Goal: Complete application form

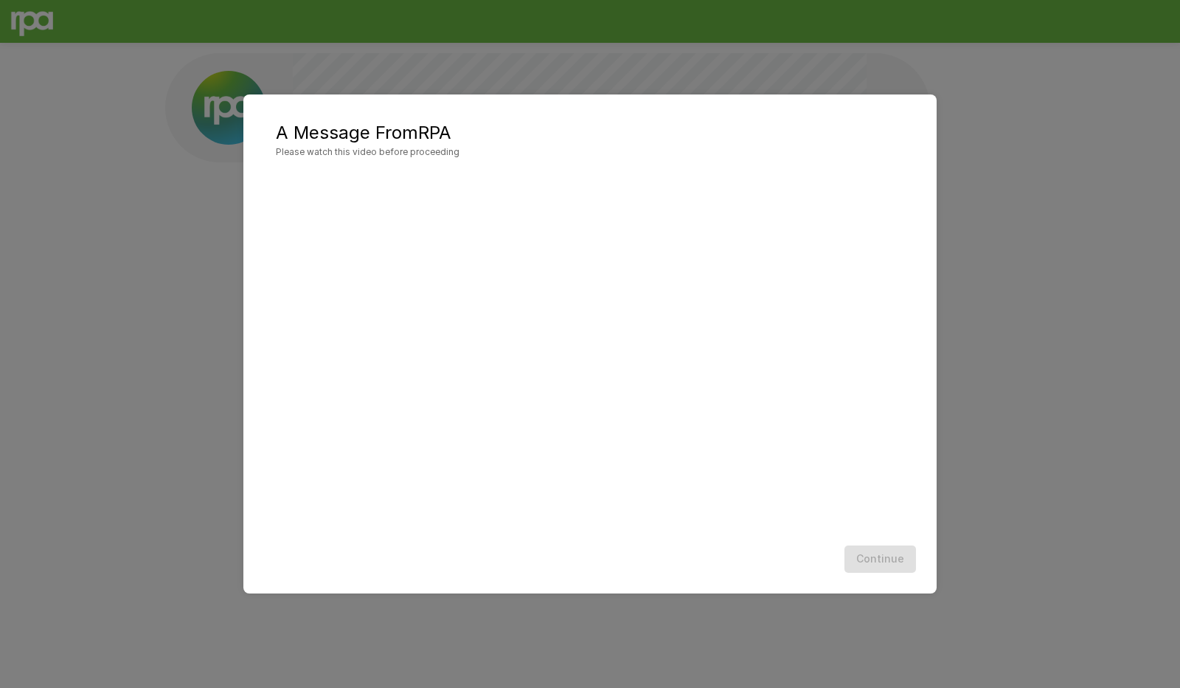
click at [795, 571] on div "Continue" at bounding box center [590, 558] width 664 height 39
click at [882, 563] on button "Continue" at bounding box center [881, 558] width 72 height 27
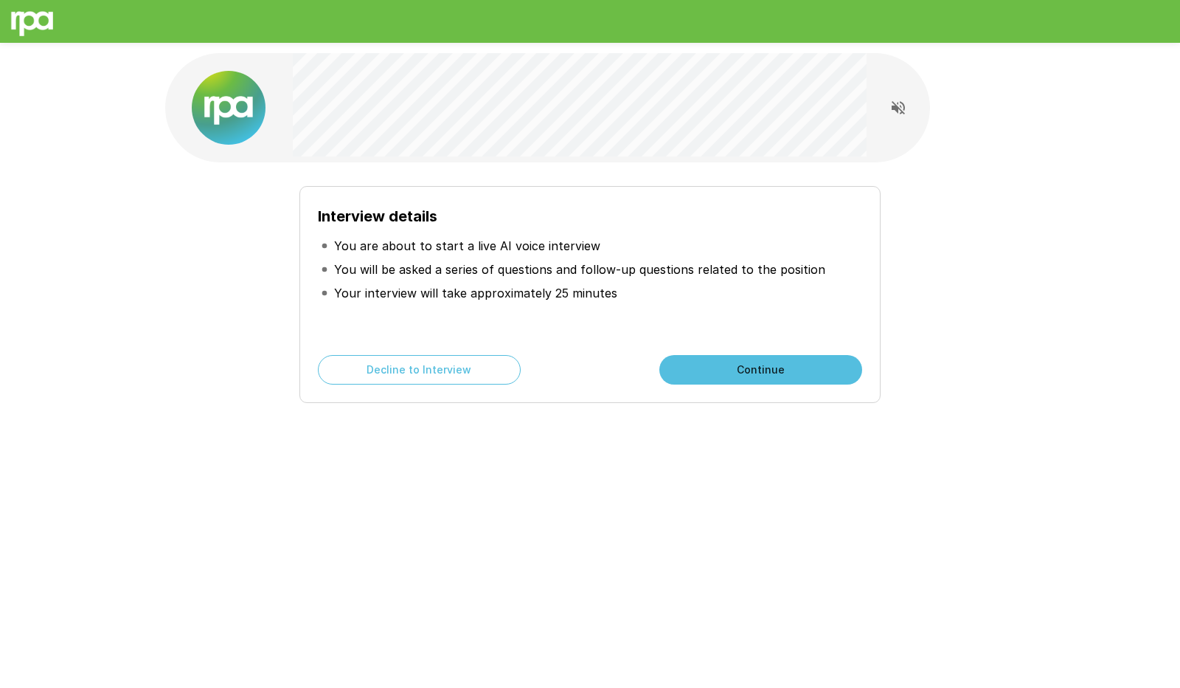
click at [748, 365] on button "Continue" at bounding box center [761, 370] width 203 height 30
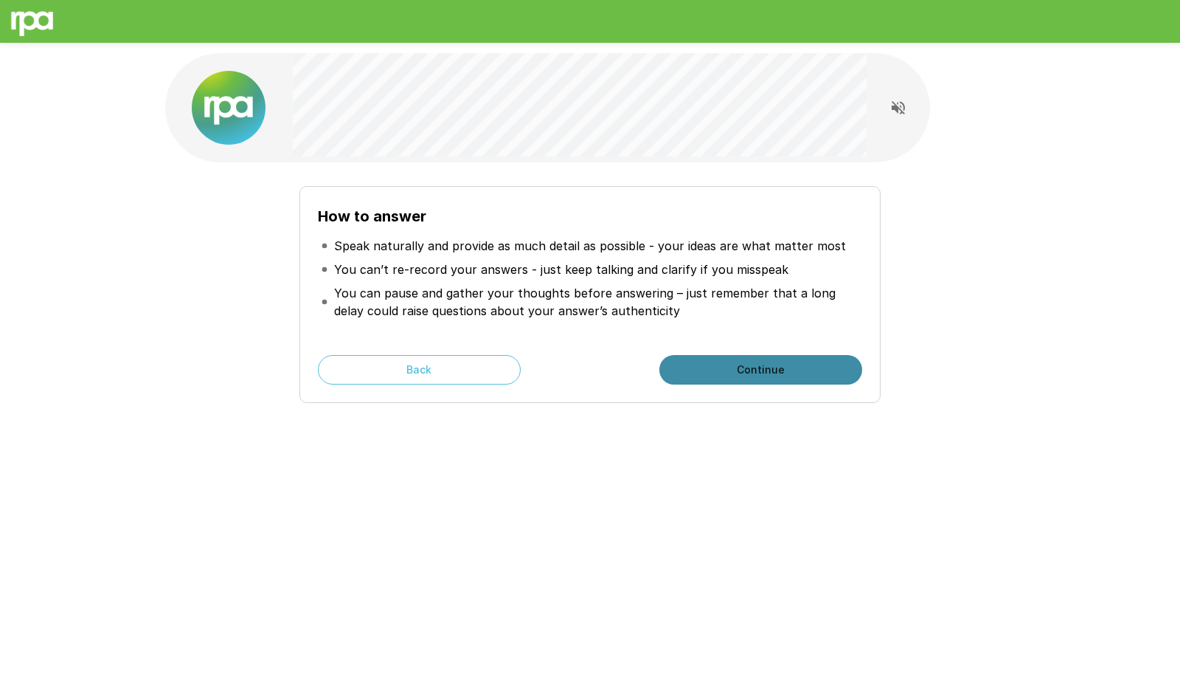
click at [758, 361] on button "Continue" at bounding box center [761, 370] width 203 height 30
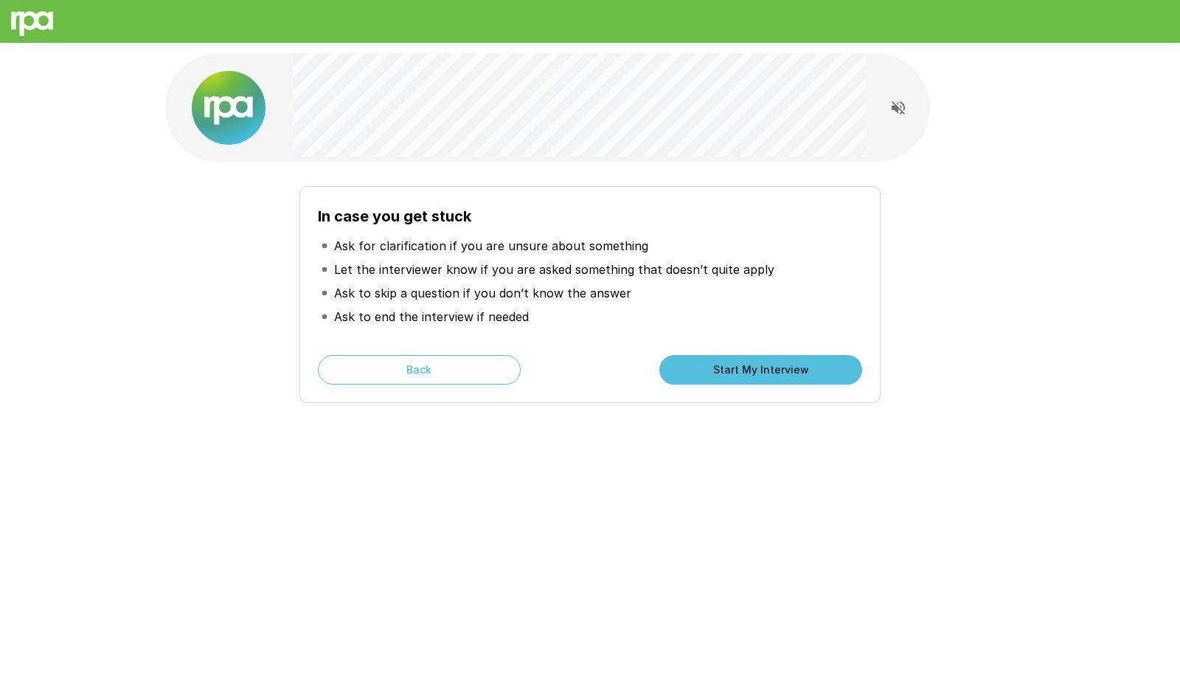
click at [712, 367] on button "Start My Interview" at bounding box center [761, 370] width 203 height 30
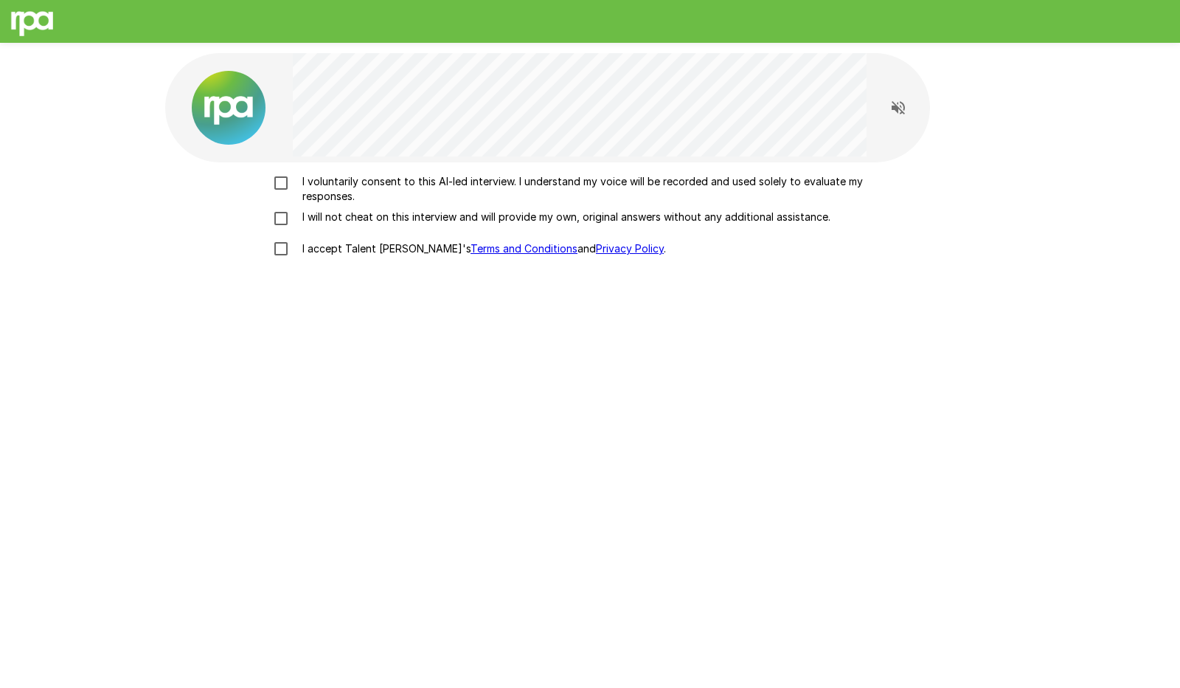
click at [382, 186] on p "I voluntarily consent to this AI-led interview. I understand my voice will be r…" at bounding box center [606, 189] width 618 height 30
click at [383, 218] on p "I will not cheat on this interview and will provide my own, original answers wi…" at bounding box center [564, 217] width 534 height 15
click at [372, 247] on p "I accept Talent Llama's Terms and Conditions and Privacy Policy ." at bounding box center [482, 248] width 370 height 15
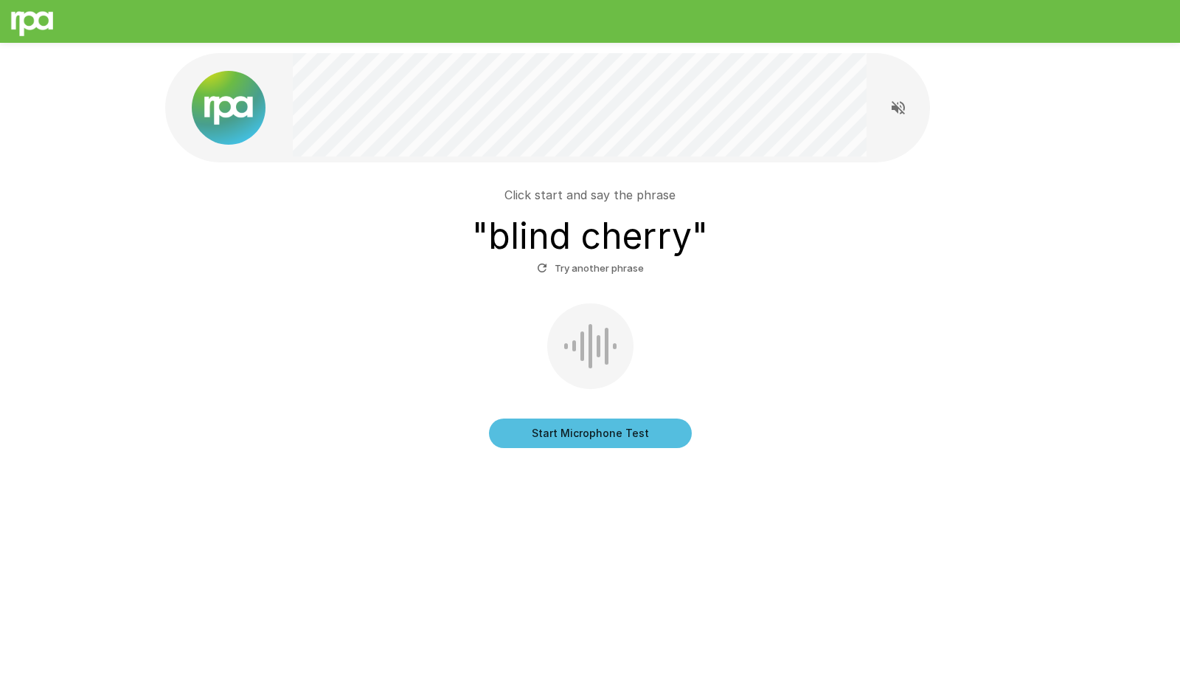
click at [567, 433] on button "Start Microphone Test" at bounding box center [590, 433] width 203 height 30
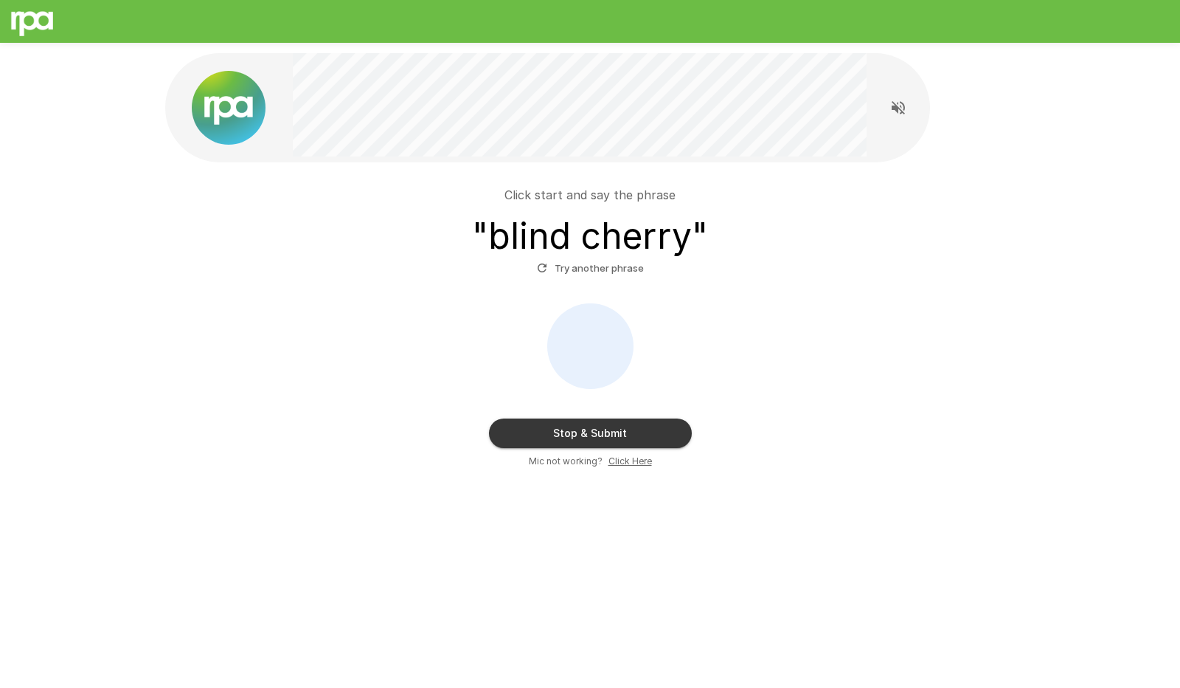
click at [567, 433] on button "Stop & Submit" at bounding box center [590, 433] width 203 height 30
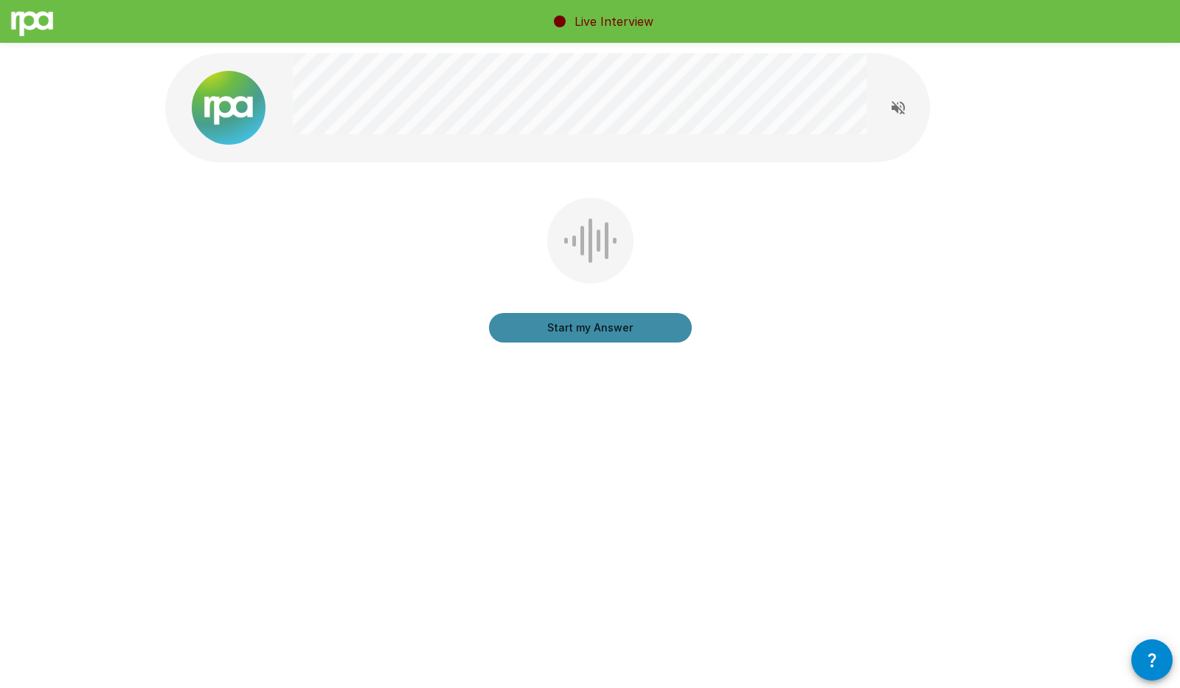
click at [640, 331] on button "Start my Answer" at bounding box center [590, 328] width 203 height 30
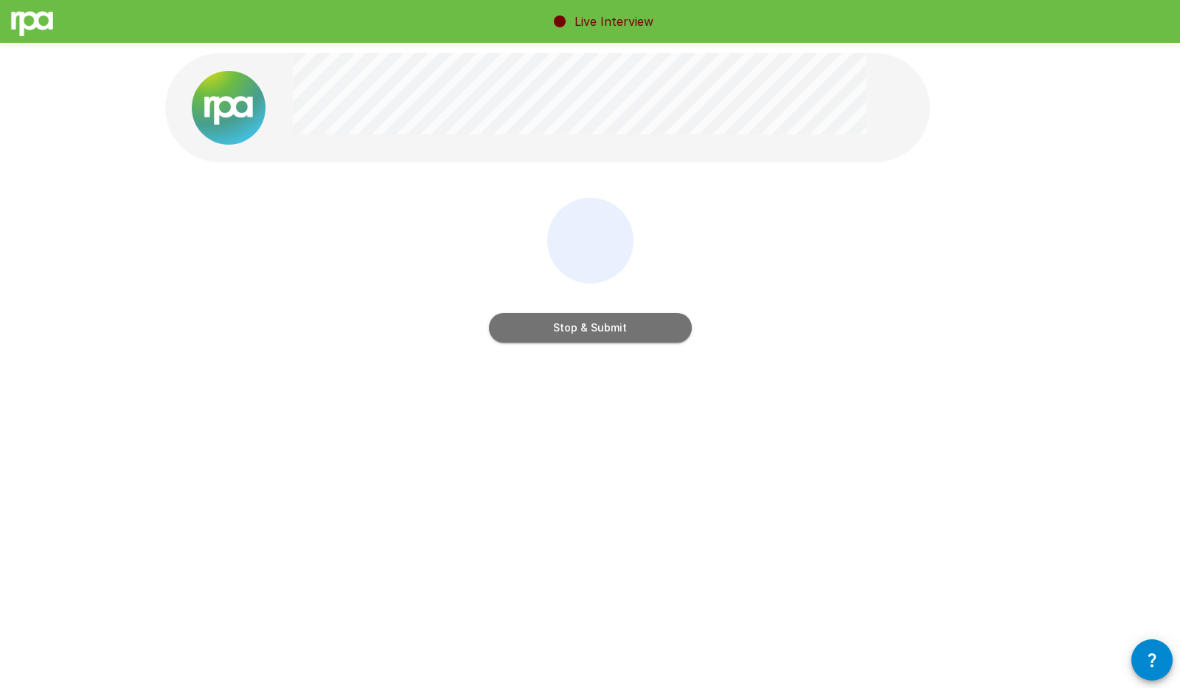
click at [637, 329] on button "Stop & Submit" at bounding box center [590, 328] width 203 height 30
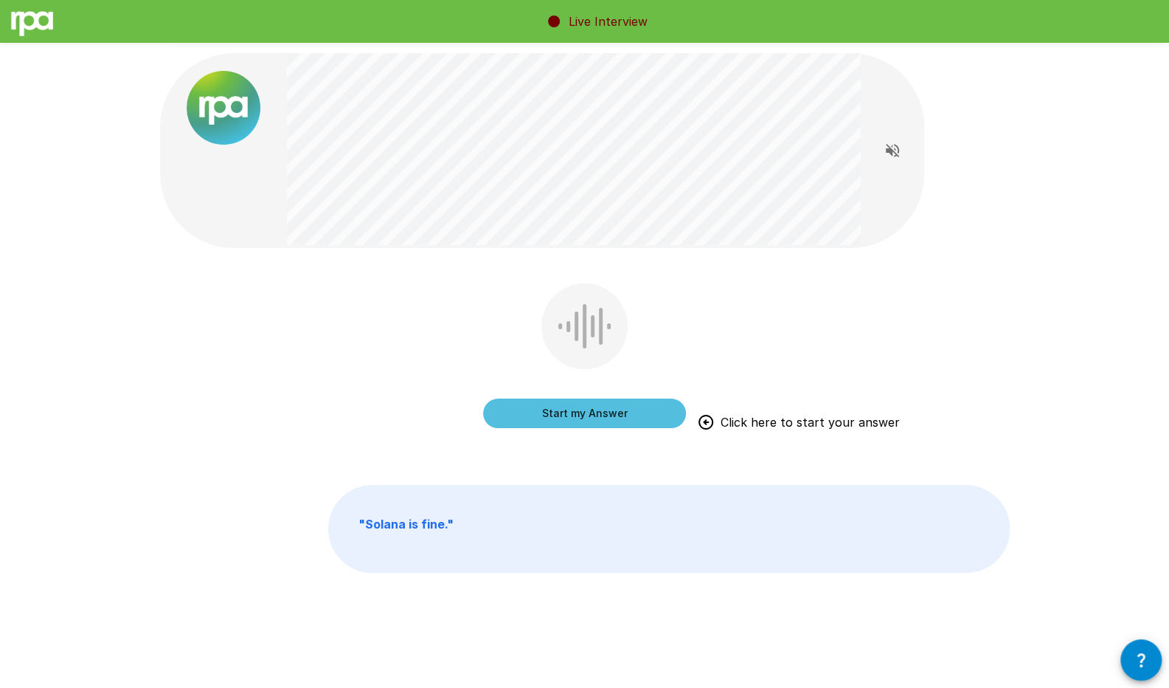
click at [581, 406] on button "Start my Answer" at bounding box center [584, 413] width 203 height 30
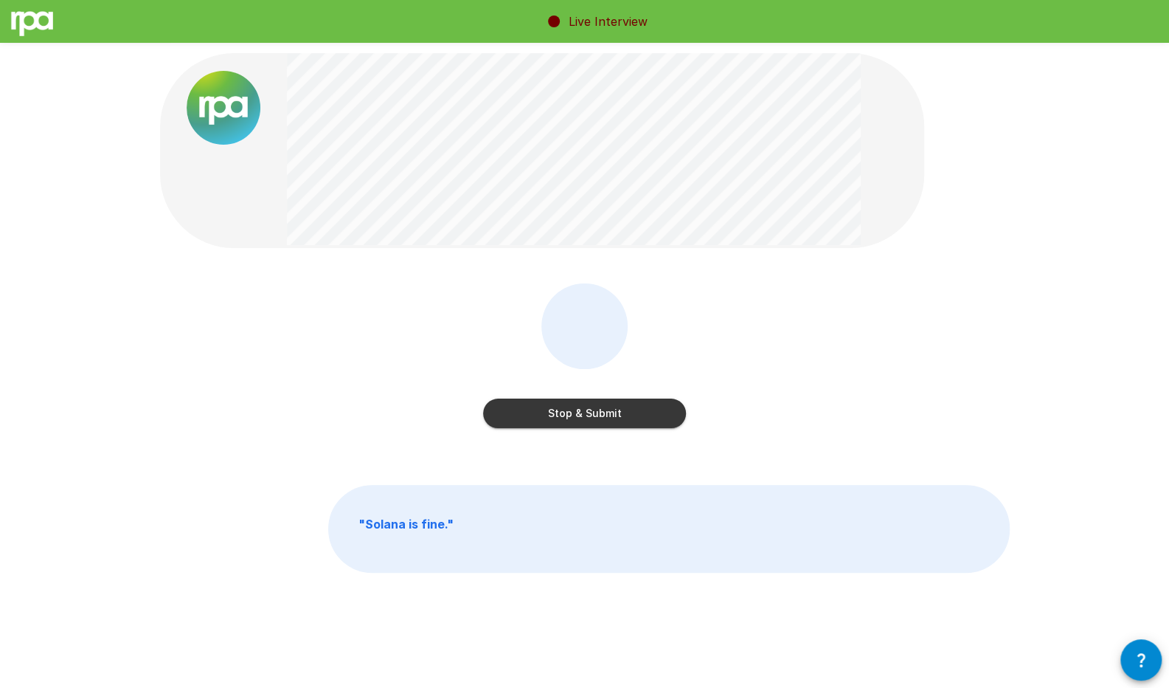
click at [595, 415] on button "Stop & Submit" at bounding box center [584, 413] width 203 height 30
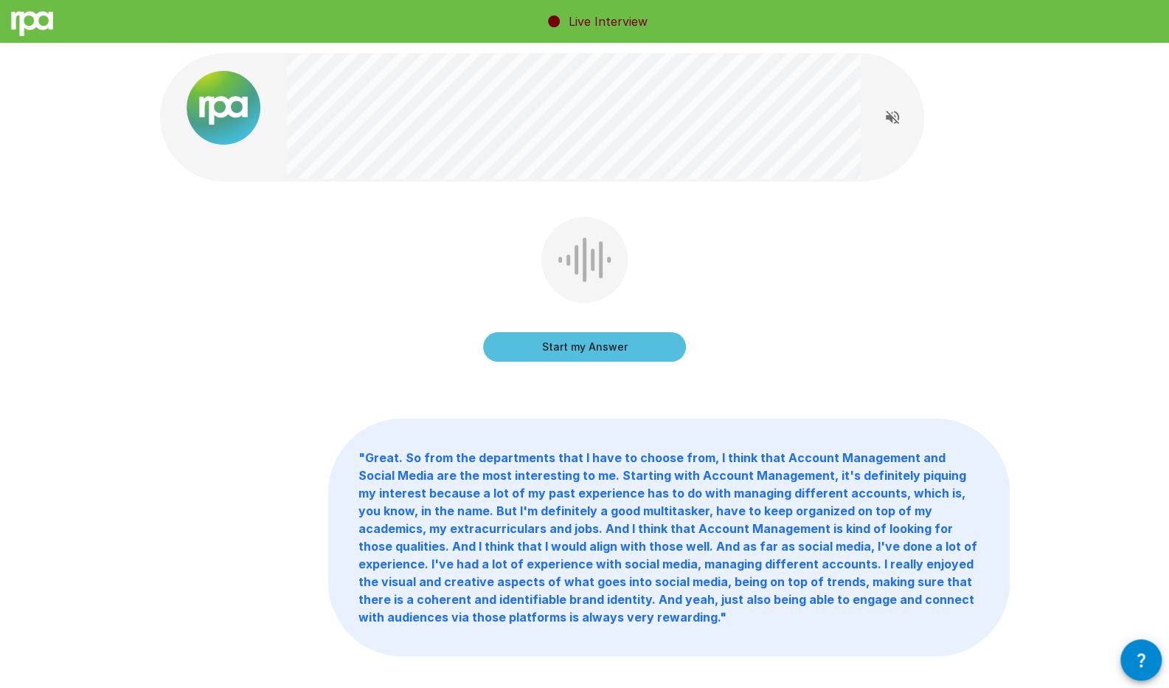
click at [618, 339] on button "Start my Answer" at bounding box center [584, 347] width 203 height 30
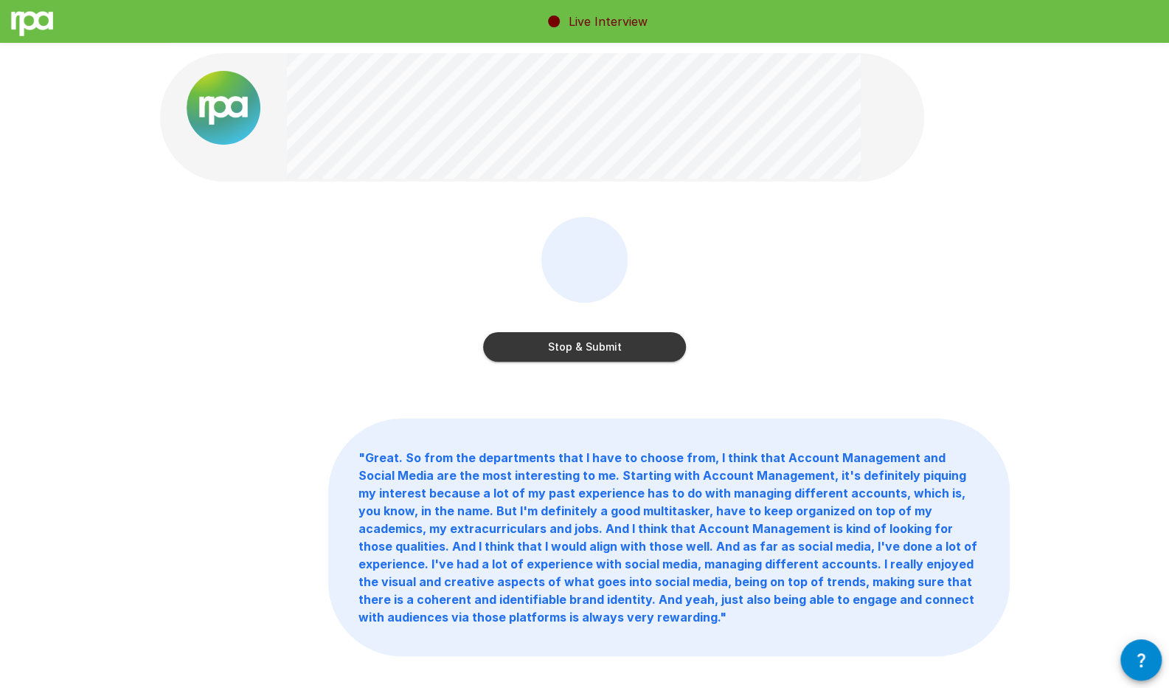
click at [627, 347] on button "Stop & Submit" at bounding box center [584, 347] width 203 height 30
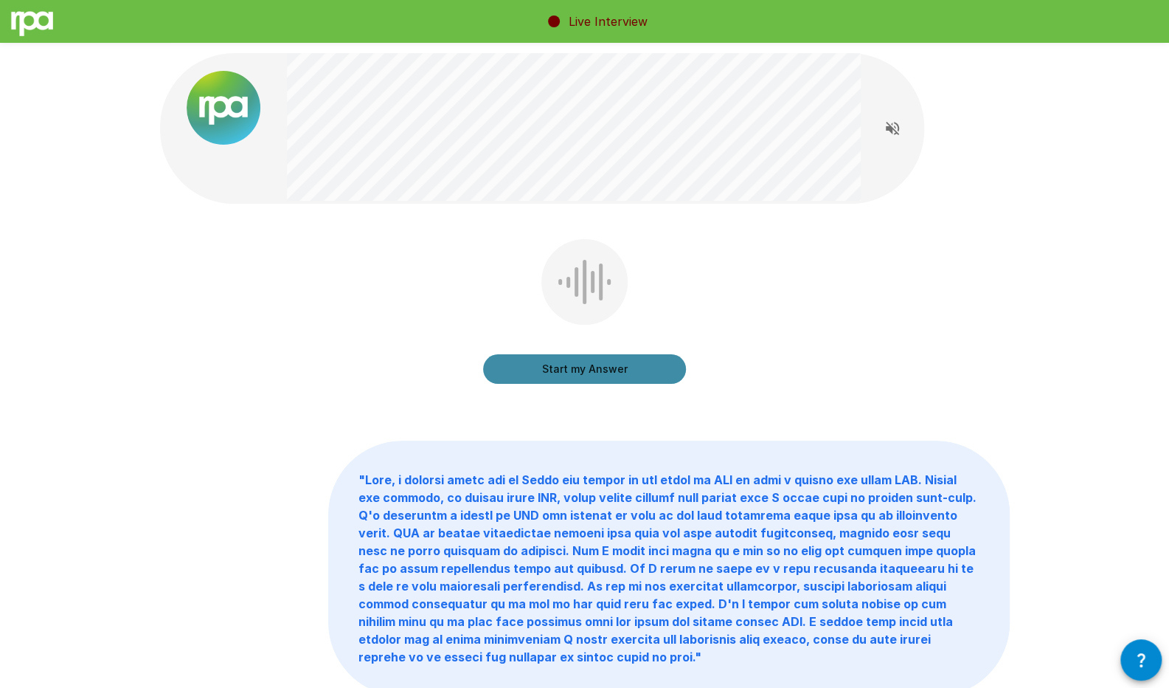
click at [652, 363] on button "Start my Answer" at bounding box center [584, 369] width 203 height 30
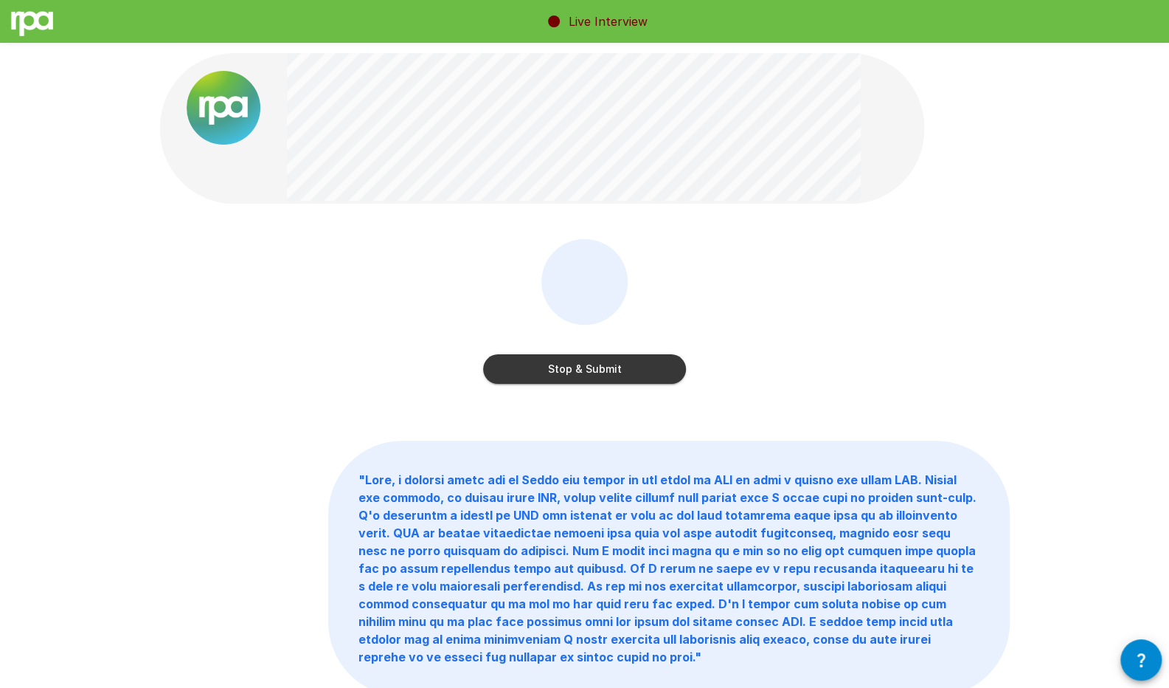
click at [648, 364] on button "Stop & Submit" at bounding box center [584, 369] width 203 height 30
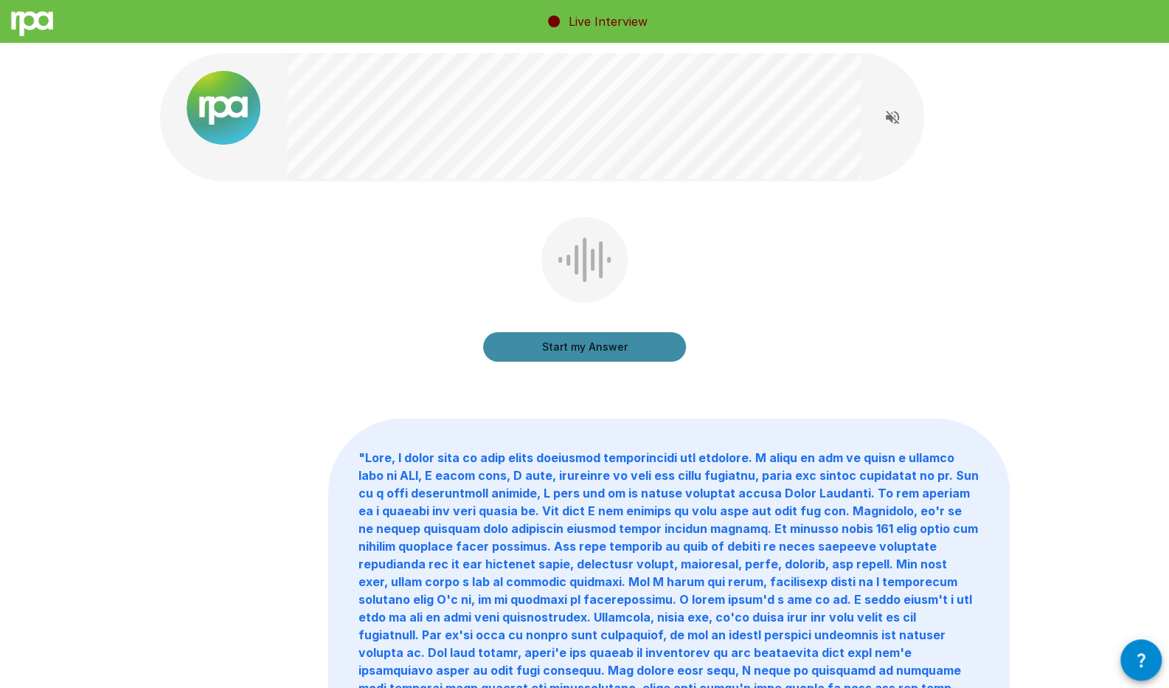
click at [619, 337] on button "Start my Answer" at bounding box center [584, 347] width 203 height 30
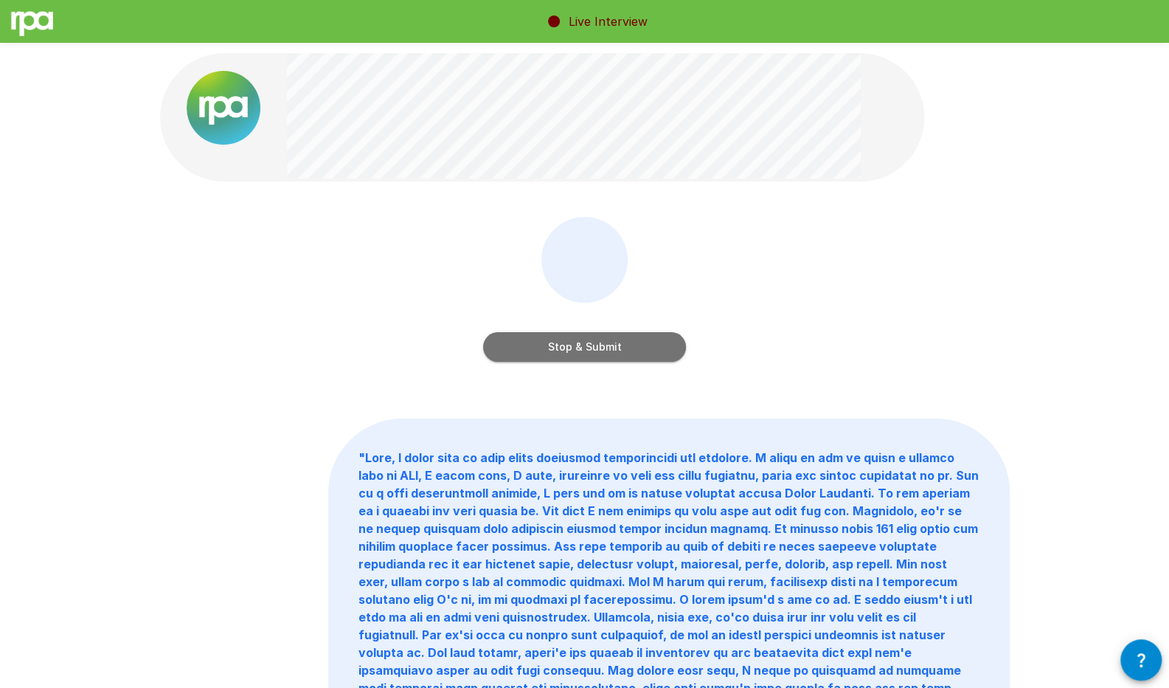
click at [590, 361] on button "Stop & Submit" at bounding box center [584, 347] width 203 height 30
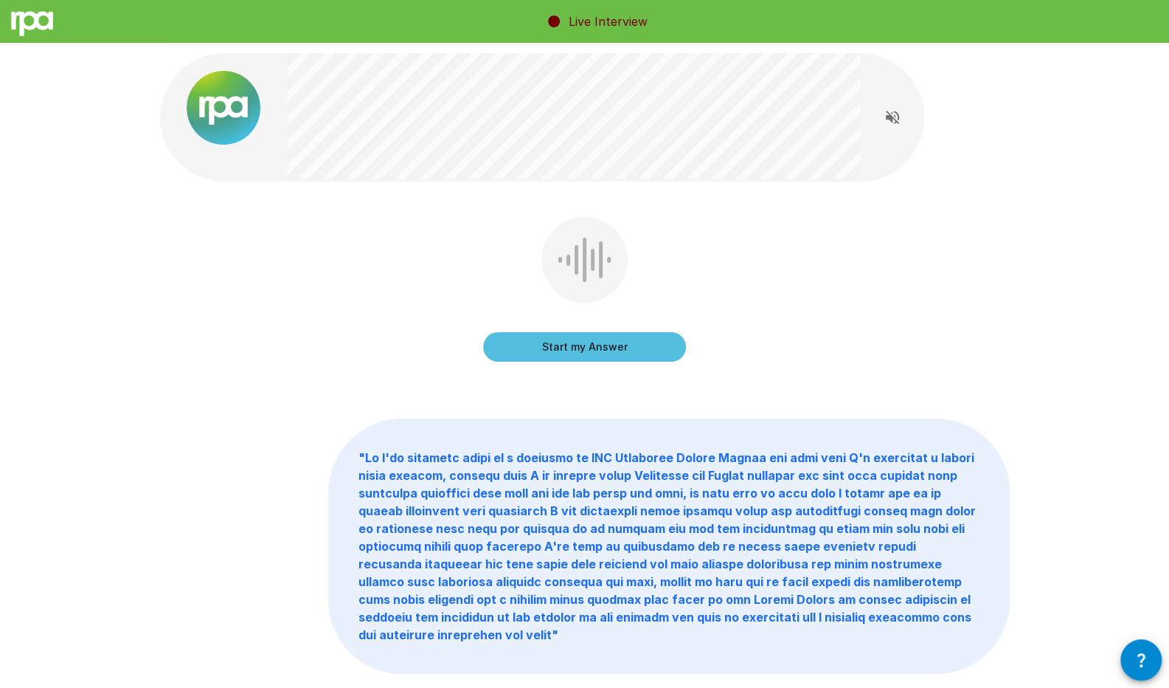
click at [609, 343] on button "Start my Answer" at bounding box center [584, 347] width 203 height 30
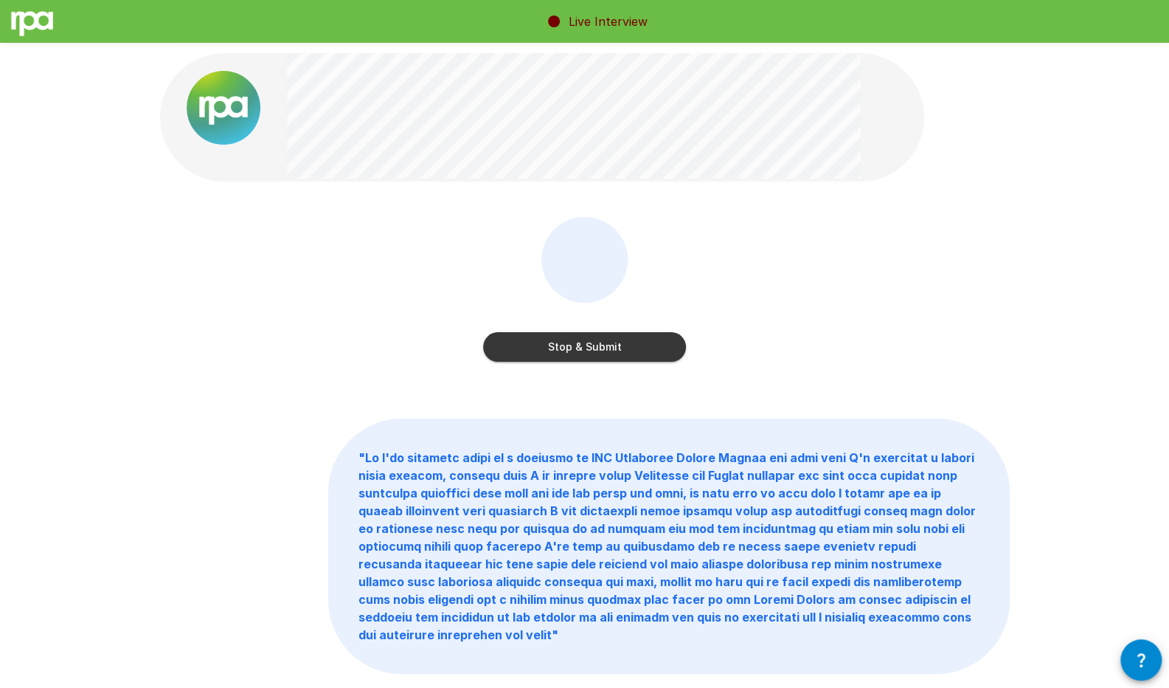
click at [617, 351] on button "Stop & Submit" at bounding box center [584, 347] width 203 height 30
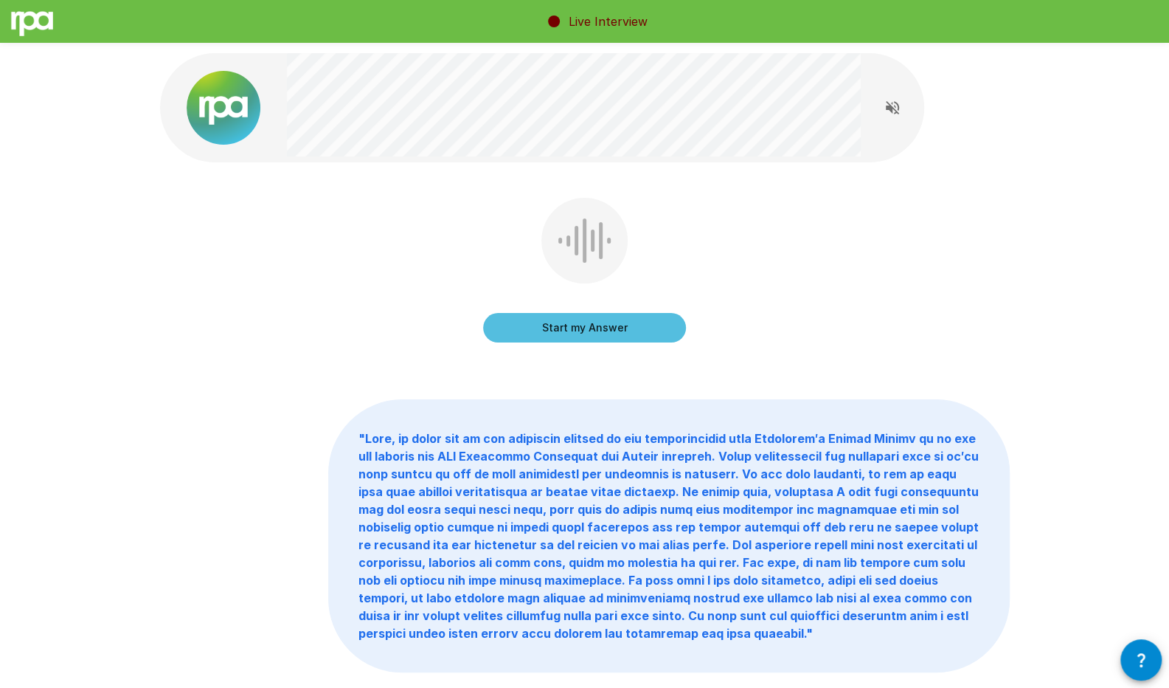
click at [636, 328] on button "Start my Answer" at bounding box center [584, 328] width 203 height 30
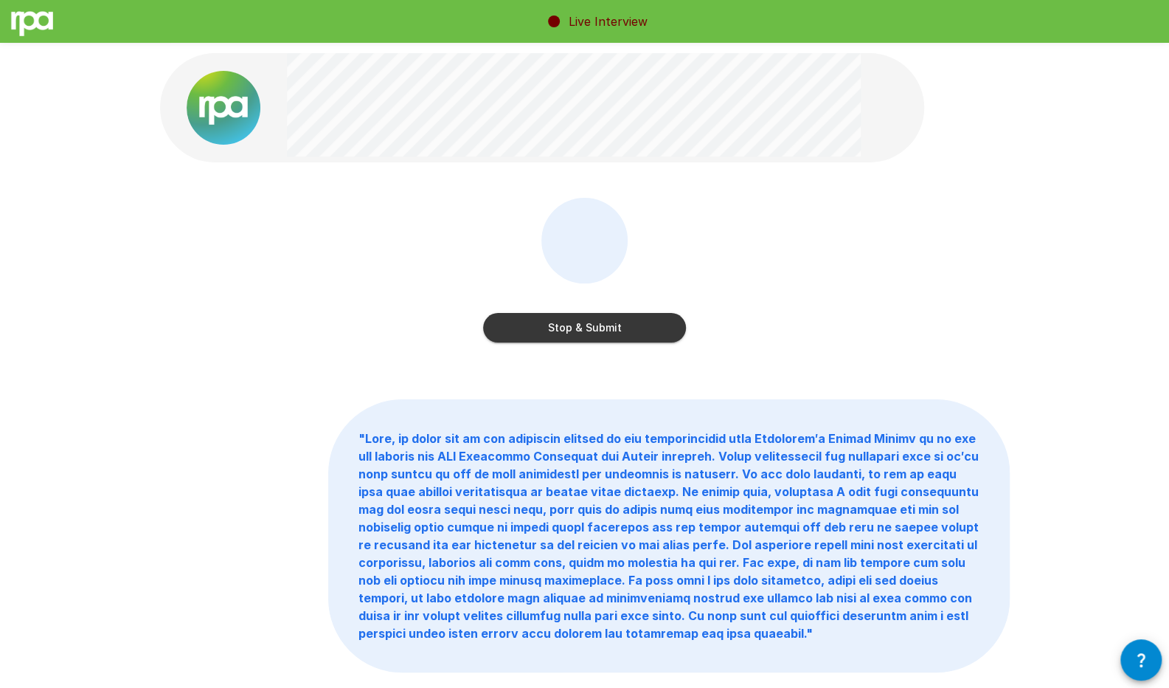
click at [623, 328] on button "Stop & Submit" at bounding box center [584, 328] width 203 height 30
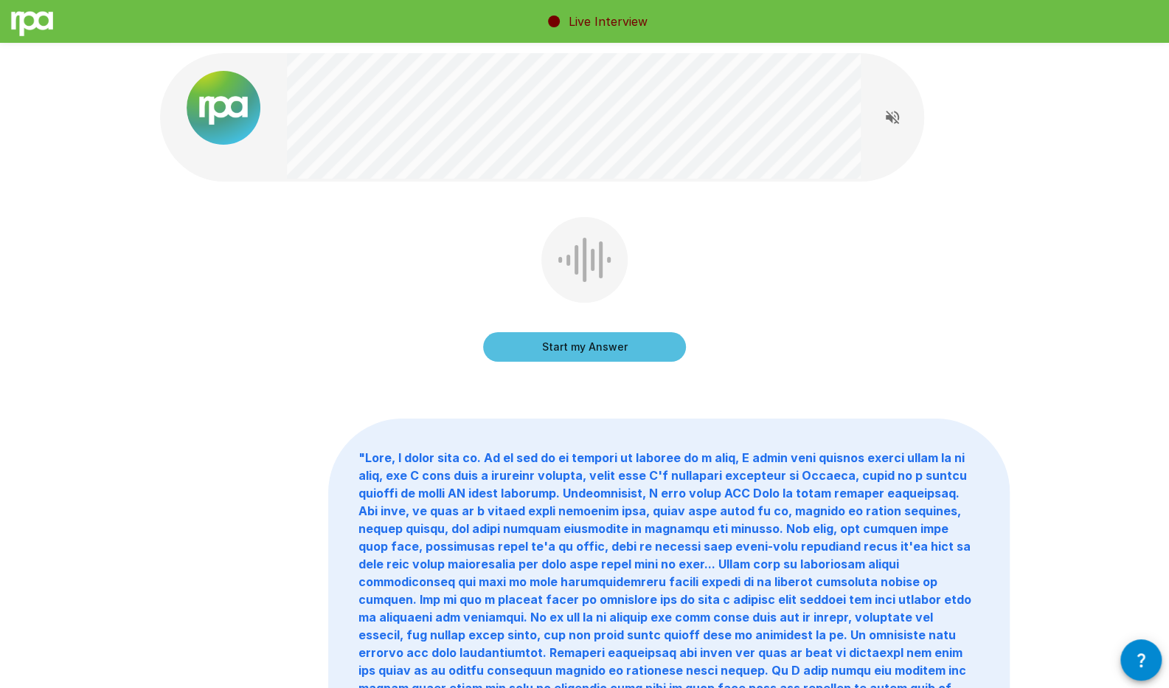
click at [639, 337] on button "Start my Answer" at bounding box center [584, 347] width 203 height 30
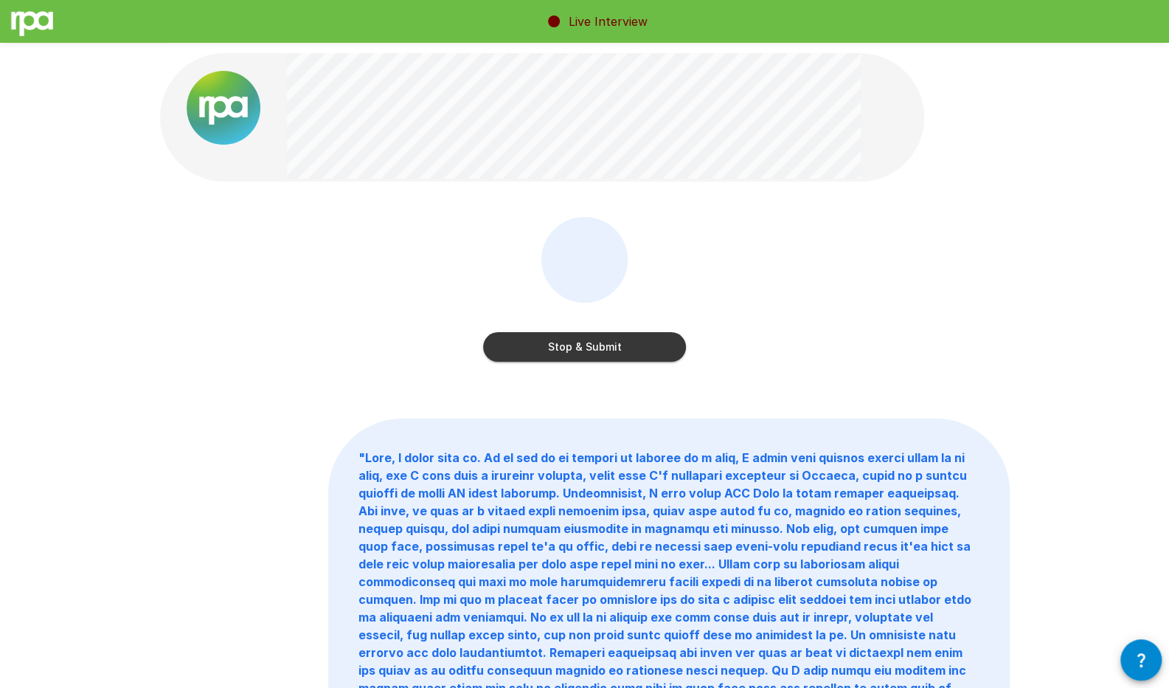
click at [661, 342] on button "Stop & Submit" at bounding box center [584, 347] width 203 height 30
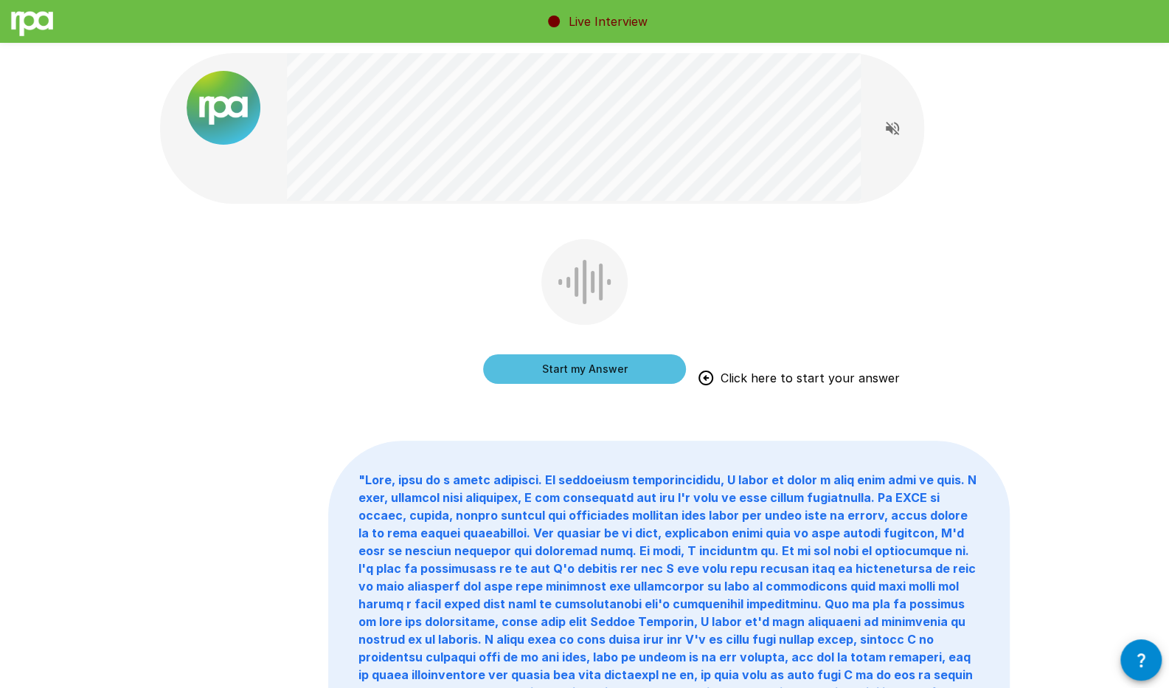
click at [629, 361] on button "Start my Answer" at bounding box center [584, 369] width 203 height 30
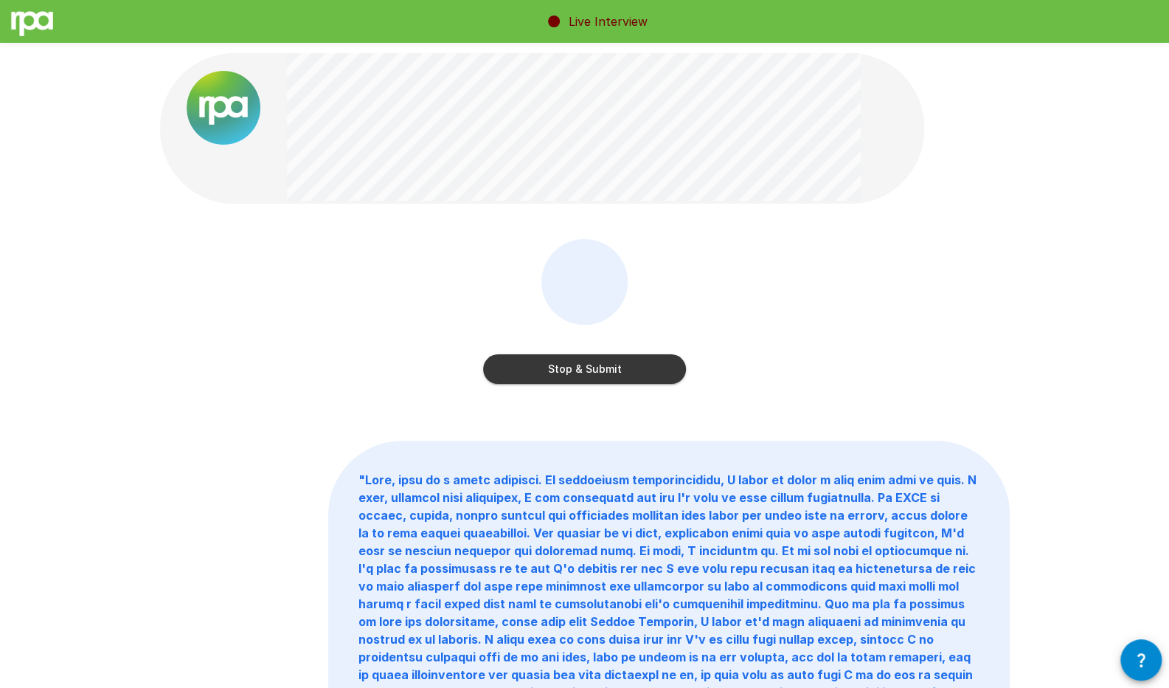
click at [660, 359] on button "Stop & Submit" at bounding box center [584, 369] width 203 height 30
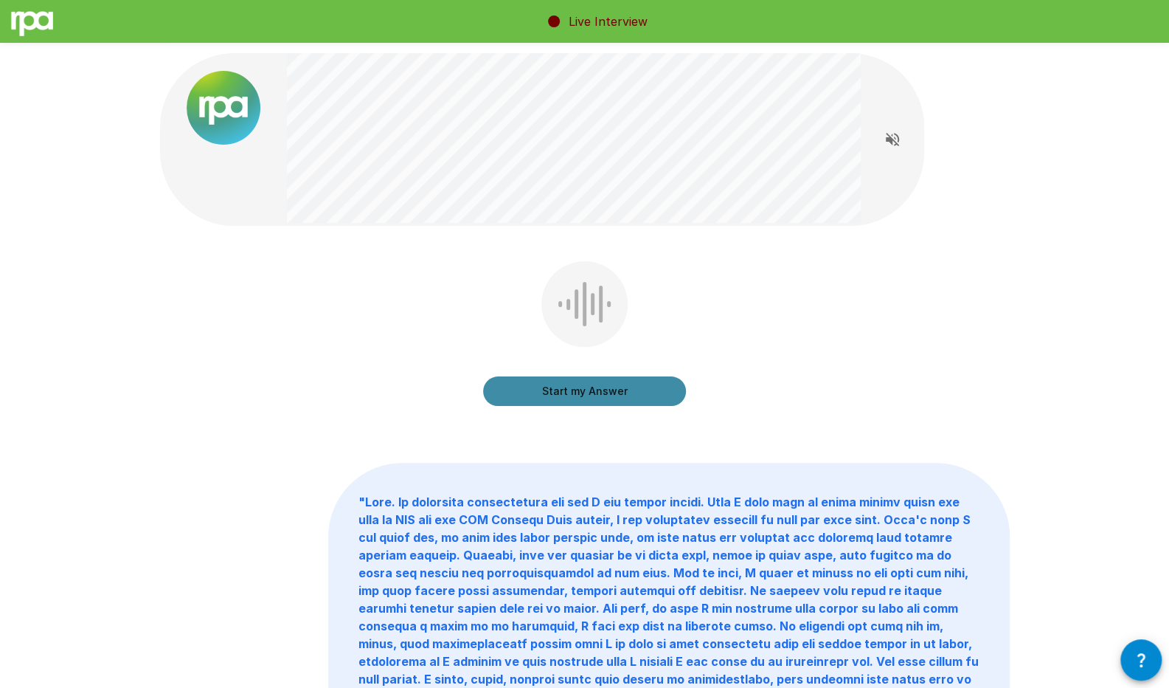
click at [626, 388] on button "Start my Answer" at bounding box center [584, 391] width 203 height 30
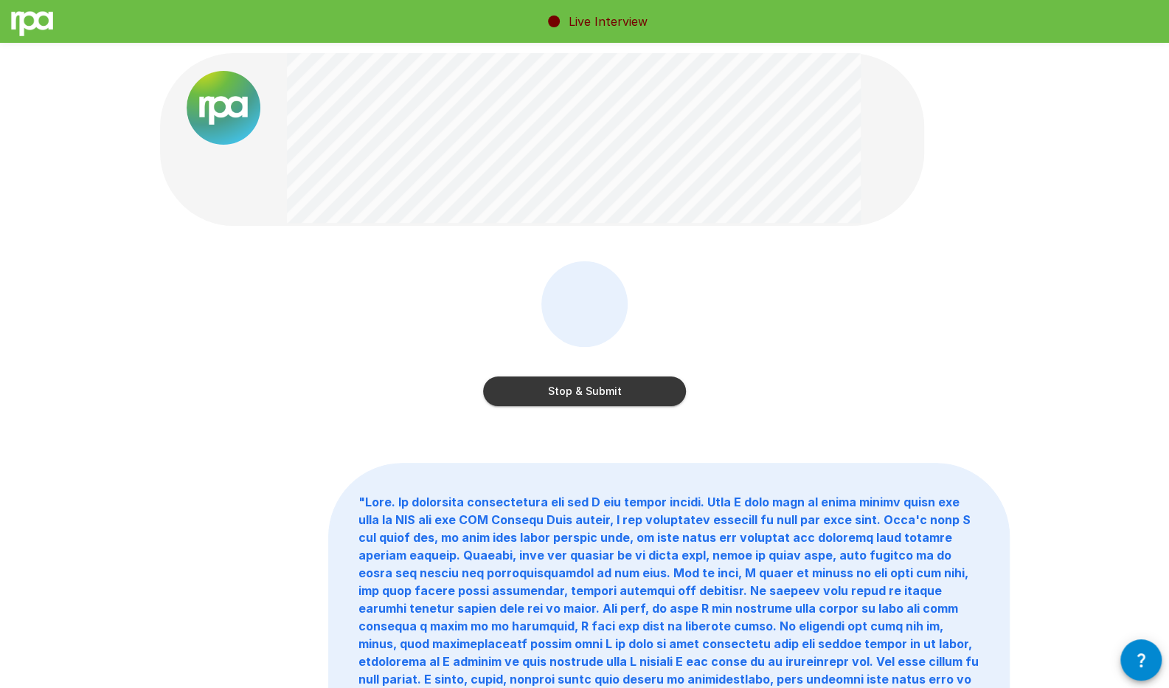
drag, startPoint x: 626, startPoint y: 388, endPoint x: 603, endPoint y: 398, distance: 24.8
click at [603, 398] on button "Stop & Submit" at bounding box center [584, 391] width 203 height 30
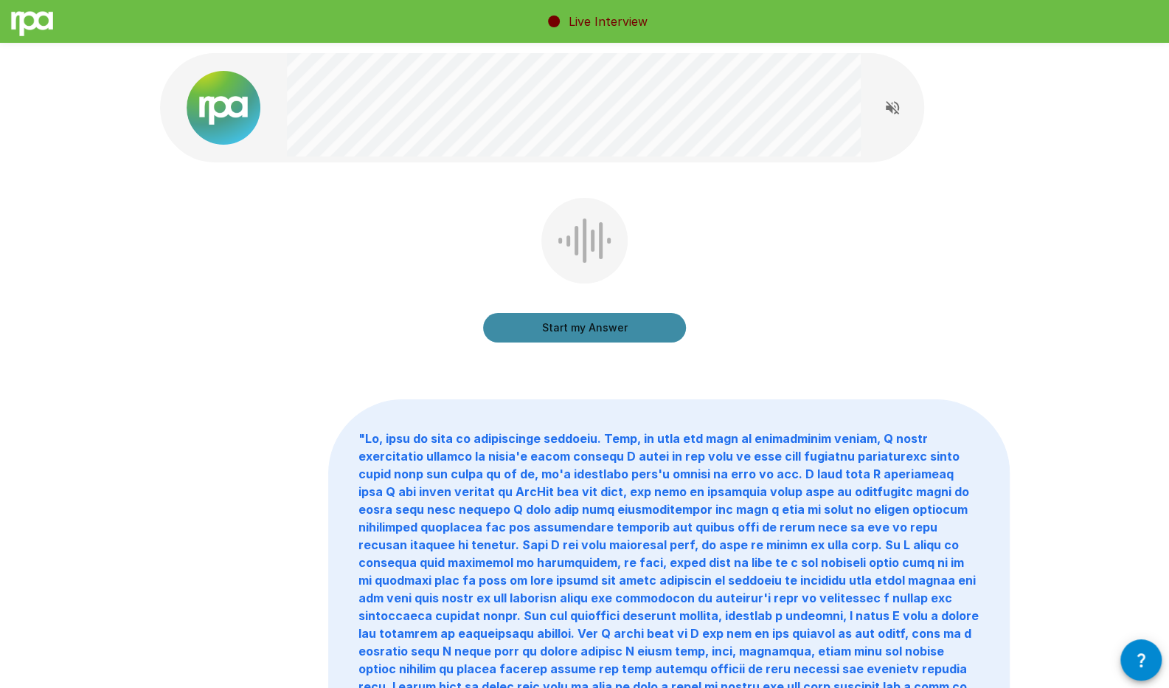
click at [659, 328] on button "Start my Answer" at bounding box center [584, 328] width 203 height 30
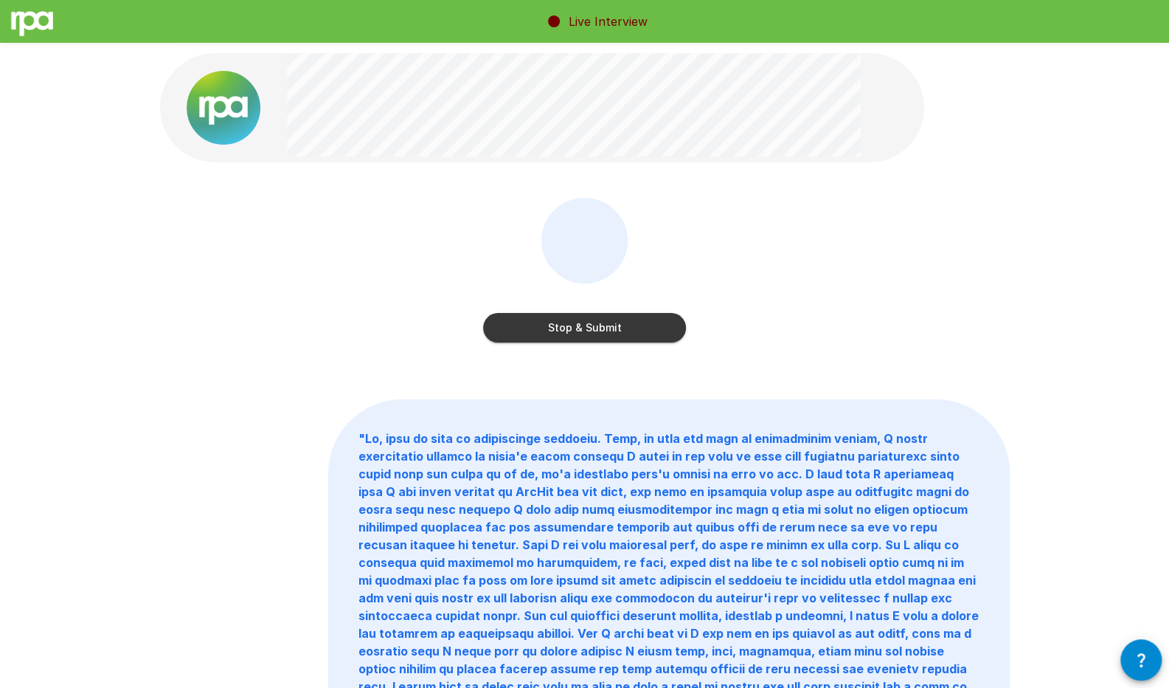
click at [659, 328] on button "Stop & Submit" at bounding box center [584, 328] width 203 height 30
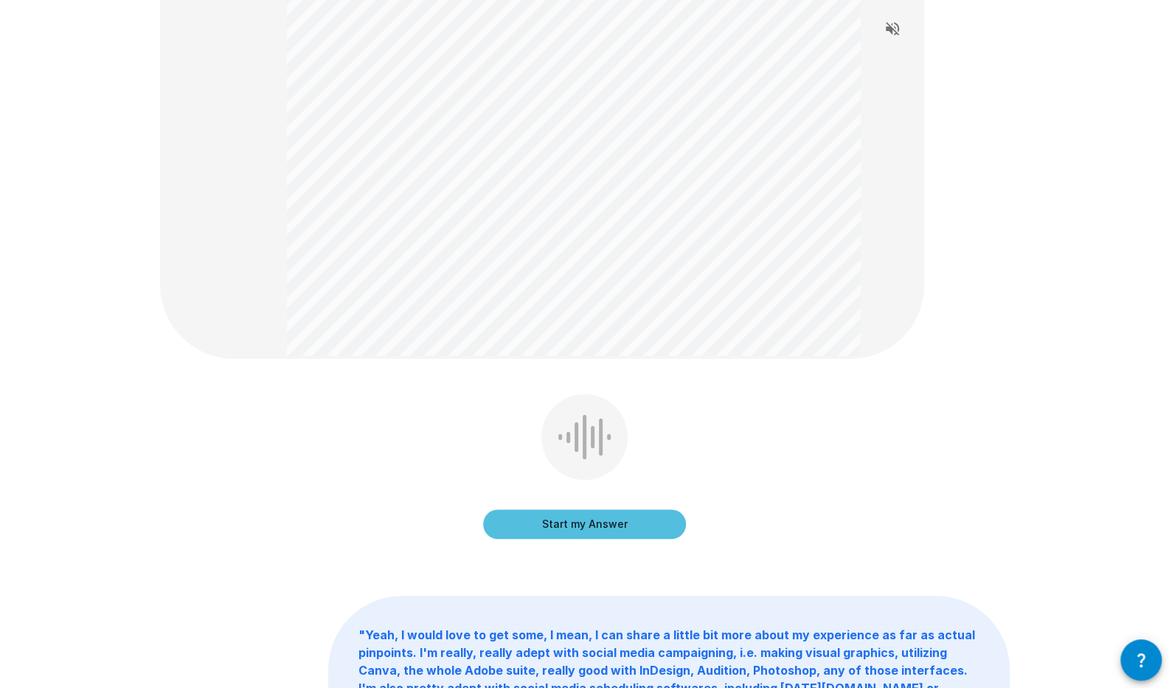
scroll to position [356, 0]
click at [649, 522] on button "Start my Answer" at bounding box center [584, 523] width 203 height 30
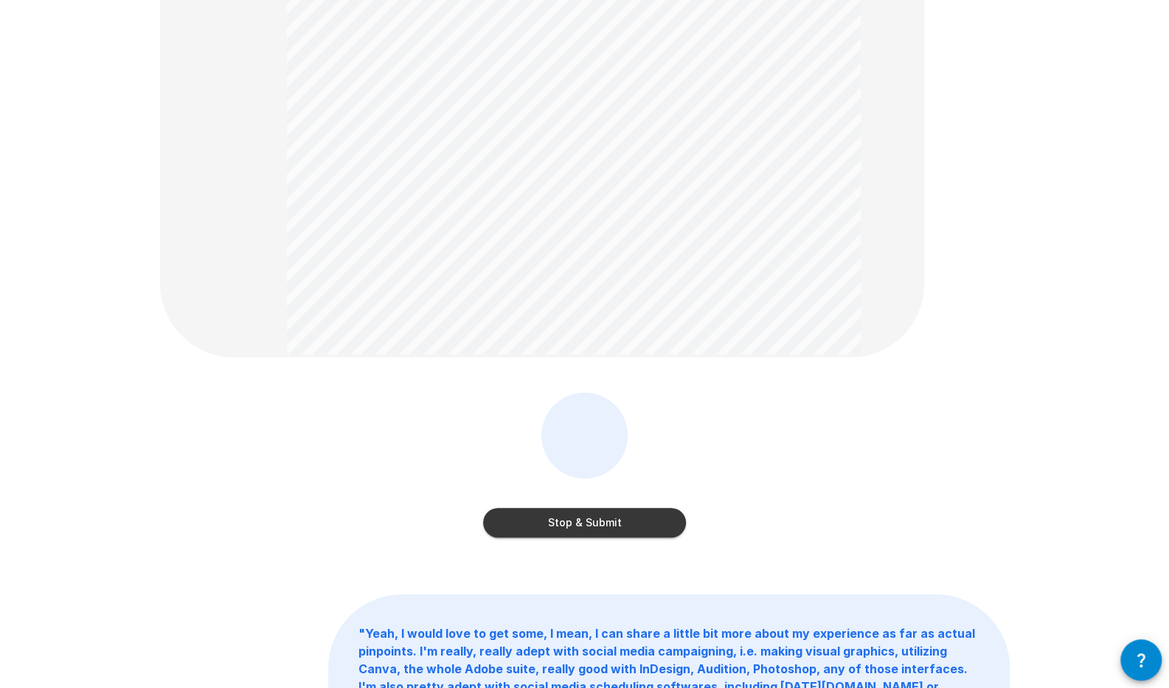
click at [657, 518] on button "Stop & Submit" at bounding box center [584, 523] width 203 height 30
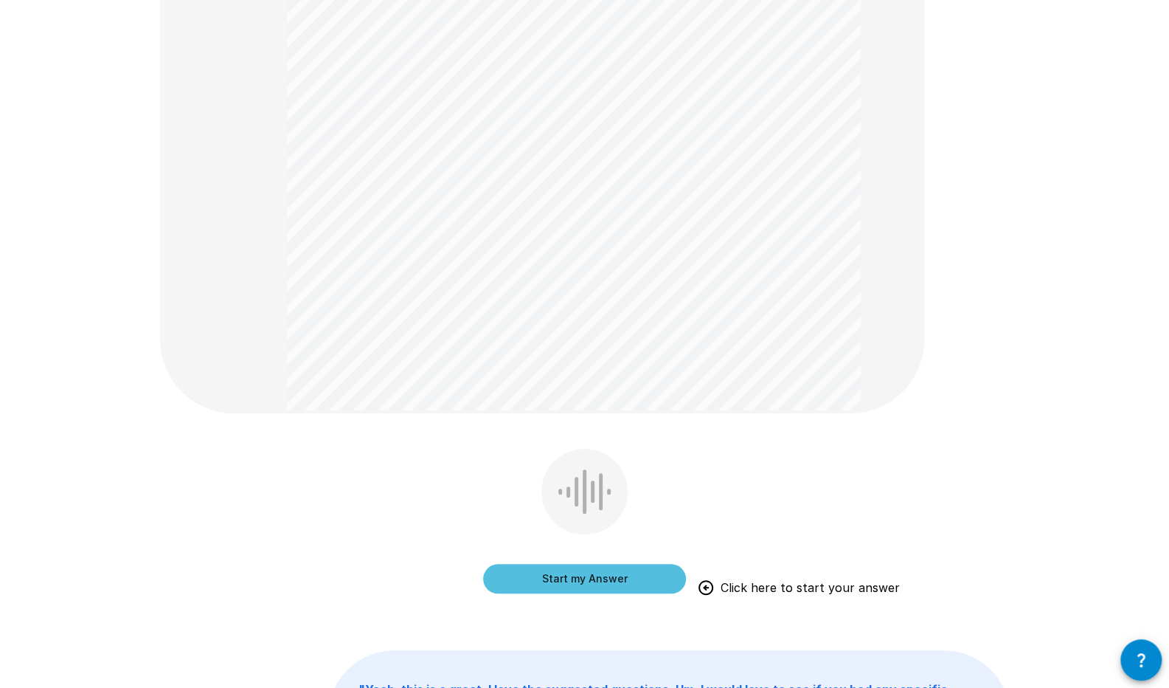
scroll to position [564, 0]
click at [595, 570] on button "Start my Answer" at bounding box center [584, 580] width 203 height 30
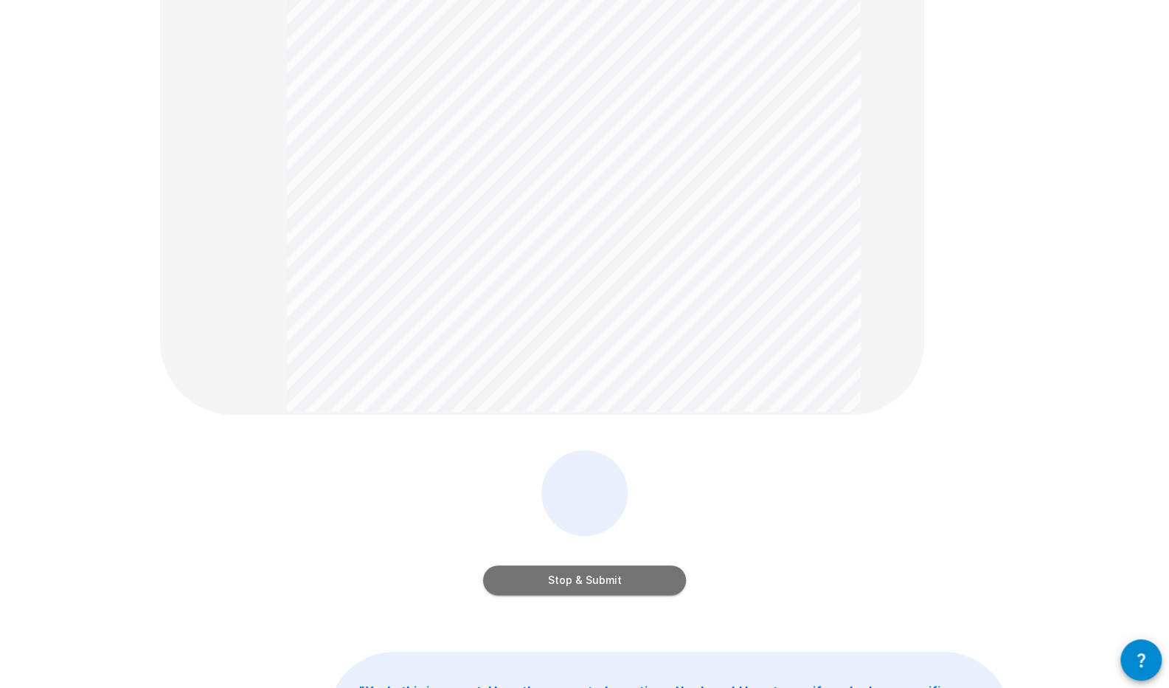
click at [615, 584] on button "Stop & Submit" at bounding box center [584, 580] width 203 height 30
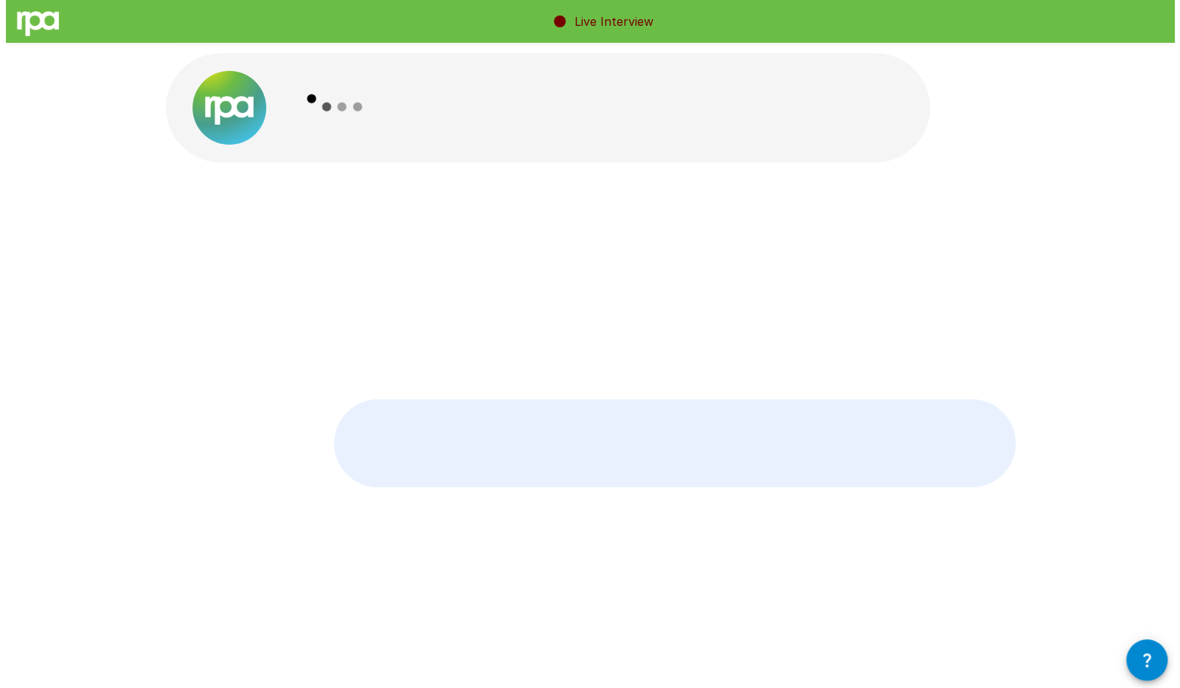
scroll to position [0, 0]
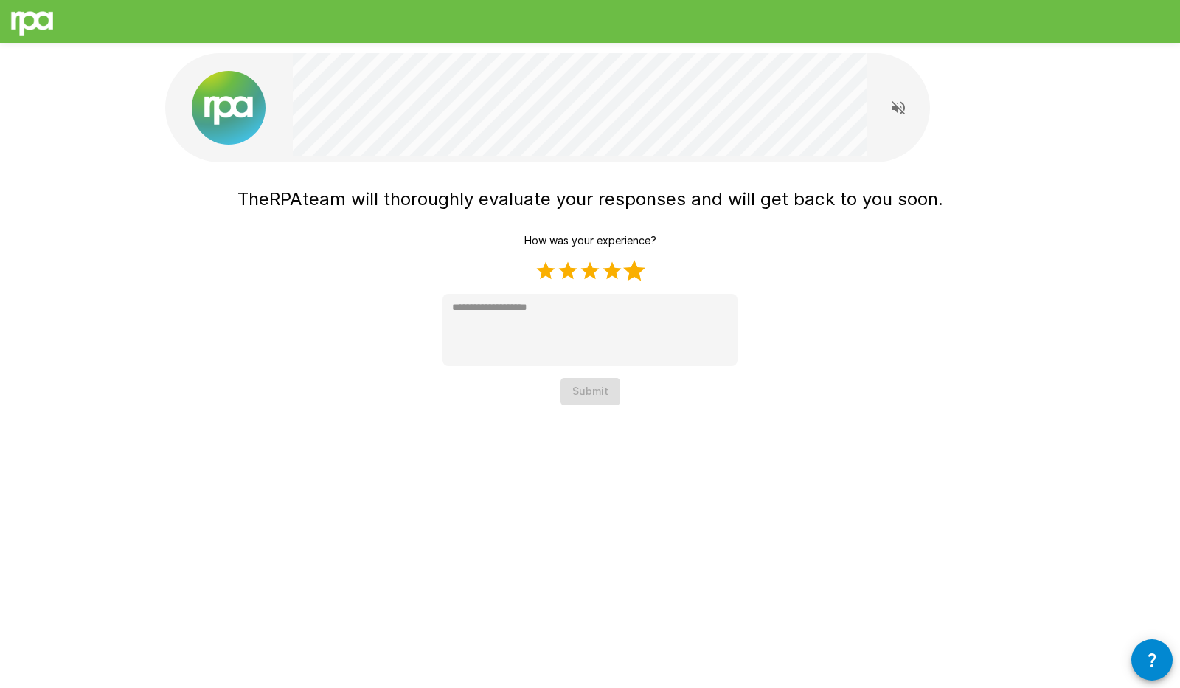
click at [632, 277] on label "5 Stars" at bounding box center [634, 271] width 22 height 22
type textarea "*"
click at [602, 383] on button "Submit" at bounding box center [591, 391] width 60 height 27
